Goal: Task Accomplishment & Management: Complete application form

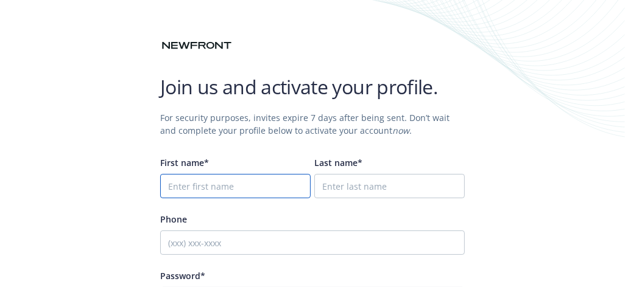
click at [233, 184] on input "First name*" at bounding box center [235, 186] width 150 height 24
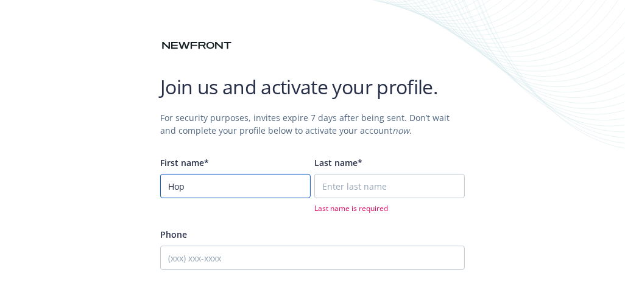
type input "Hope"
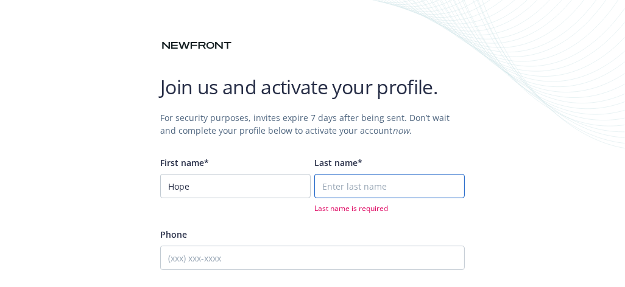
type input "[PERSON_NAME]"
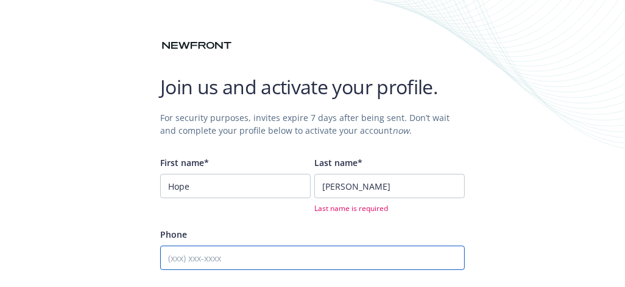
type input "9175458787"
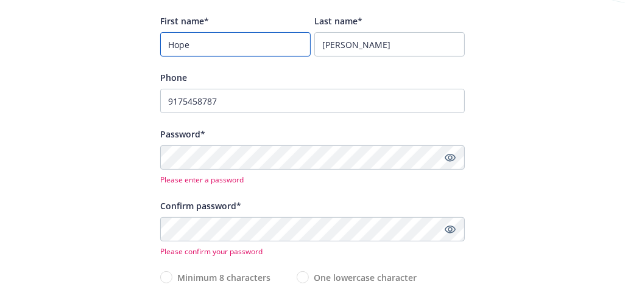
scroll to position [144, 0]
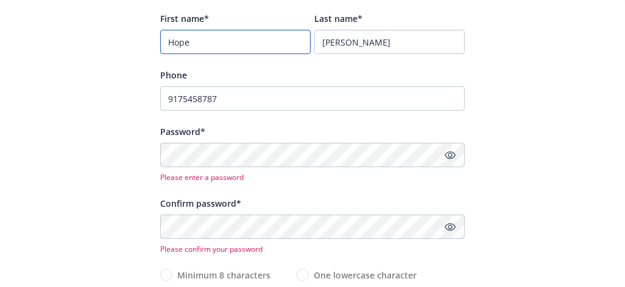
type input "Hope"
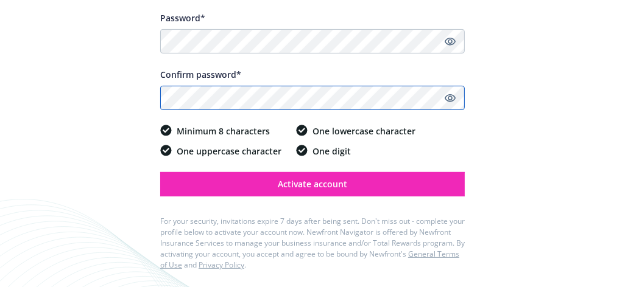
scroll to position [259, 0]
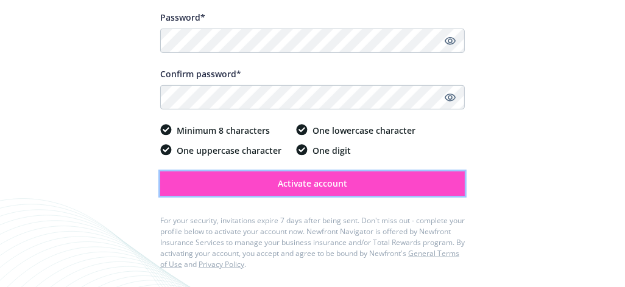
click at [296, 185] on span "Activate account" at bounding box center [312, 184] width 69 height 12
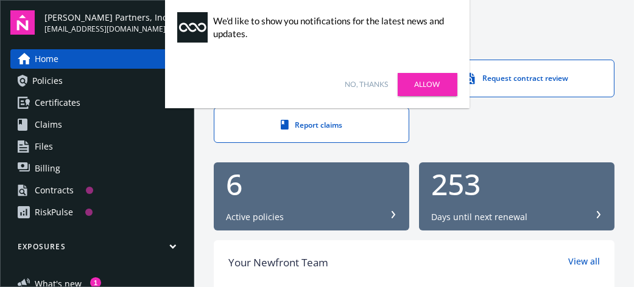
click at [373, 83] on link "No, thanks" at bounding box center [366, 84] width 43 height 11
